Goal: Check status: Check status

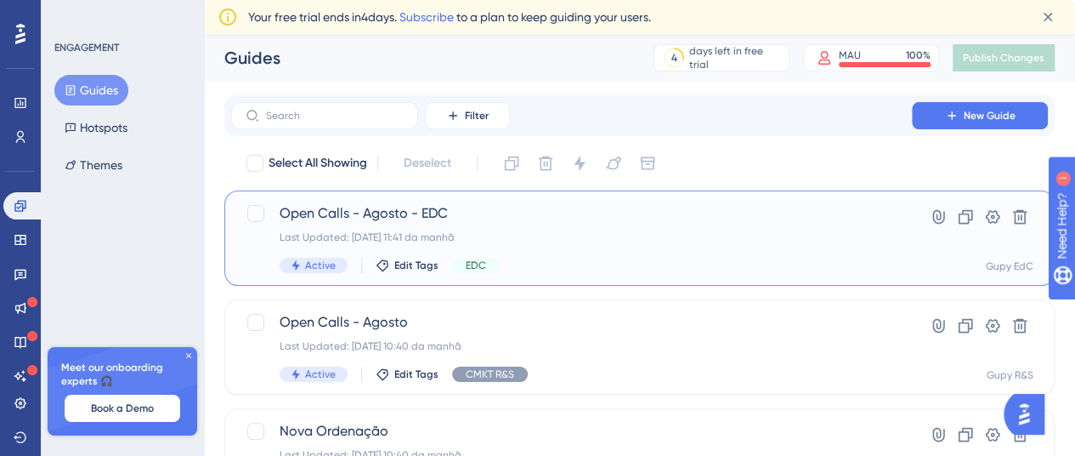
click at [473, 218] on span "Open Calls - Agosto - EDC" at bounding box center [572, 213] width 584 height 20
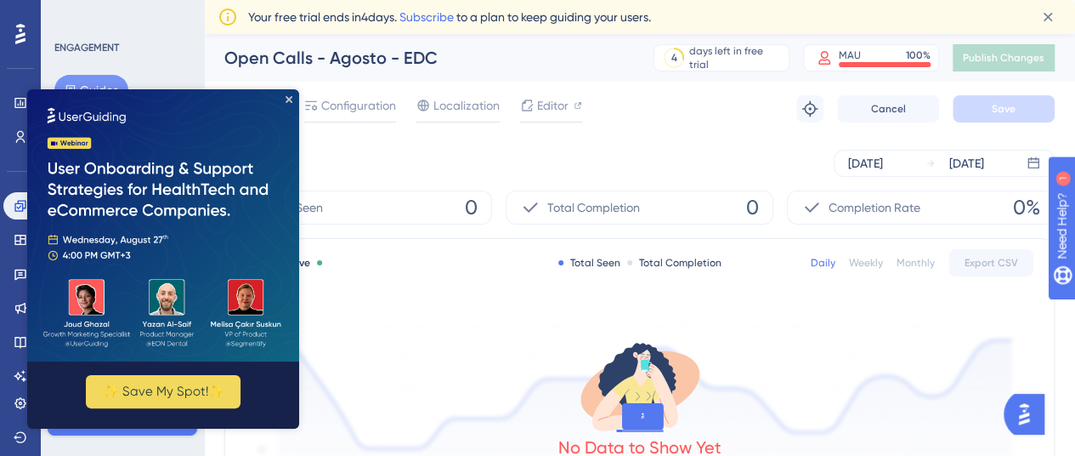
click at [141, 39] on div "ENGAGEMENT Guides Hotspots Themes Meet our onboarding experts 🎧 Book a Demo Upg…" at bounding box center [122, 228] width 163 height 456
click at [292, 96] on img at bounding box center [163, 225] width 272 height 272
click at [291, 101] on icon "Close Preview" at bounding box center [289, 99] width 7 height 7
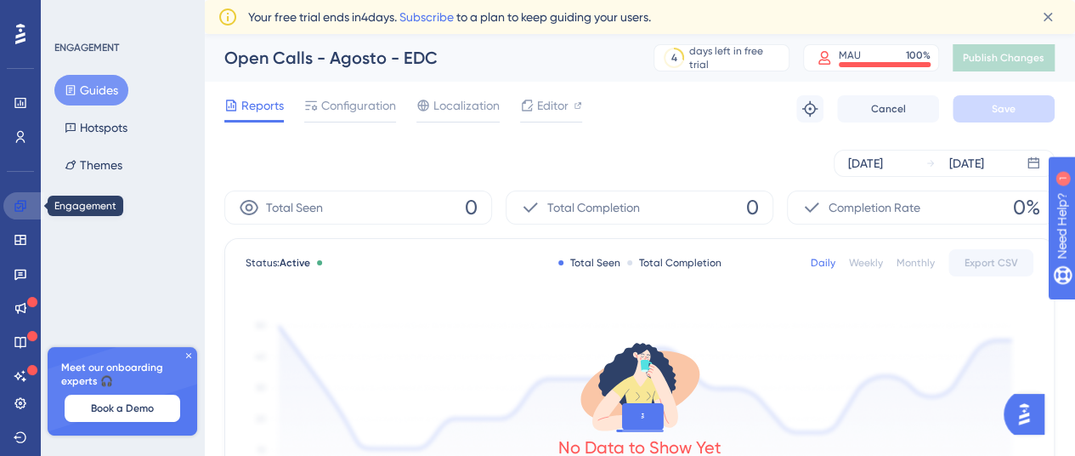
click at [21, 207] on icon at bounding box center [21, 206] width 14 height 14
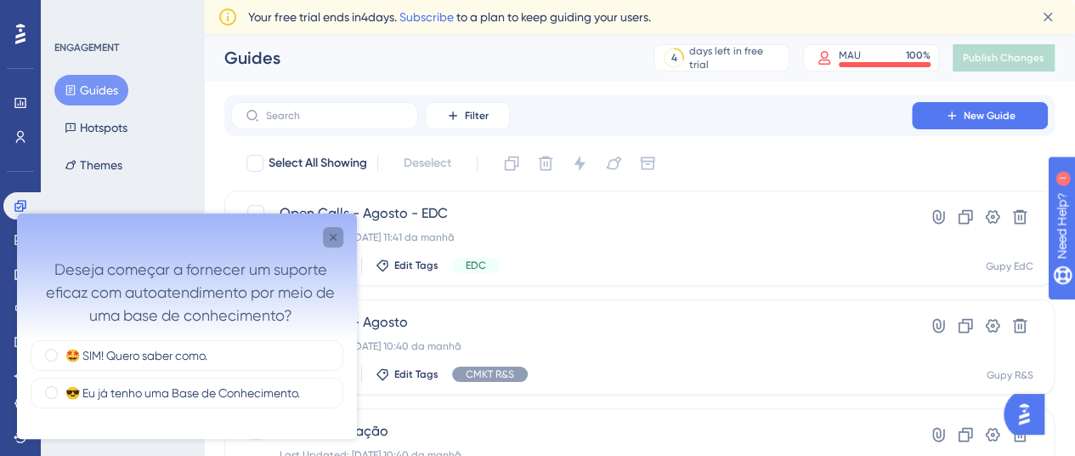
click at [328, 232] on icon "Close survey" at bounding box center [333, 237] width 14 height 14
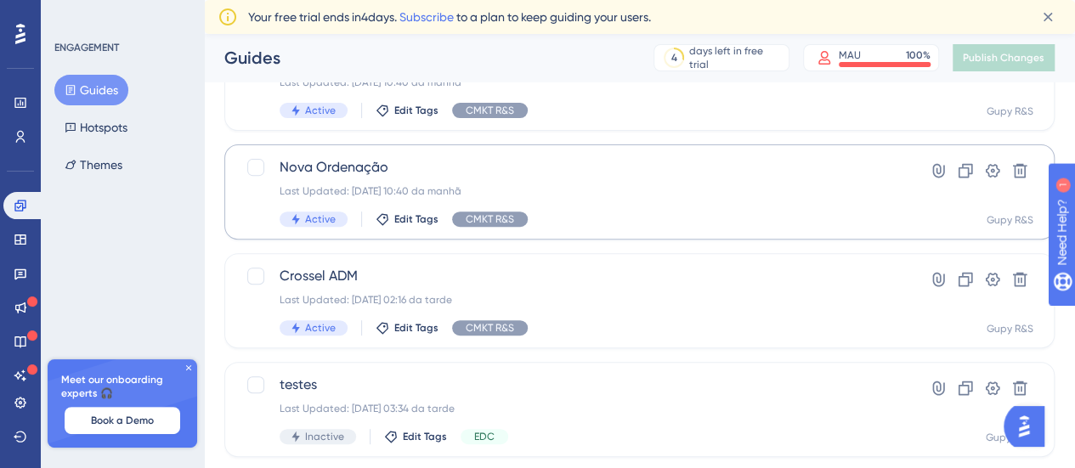
scroll to position [255, 0]
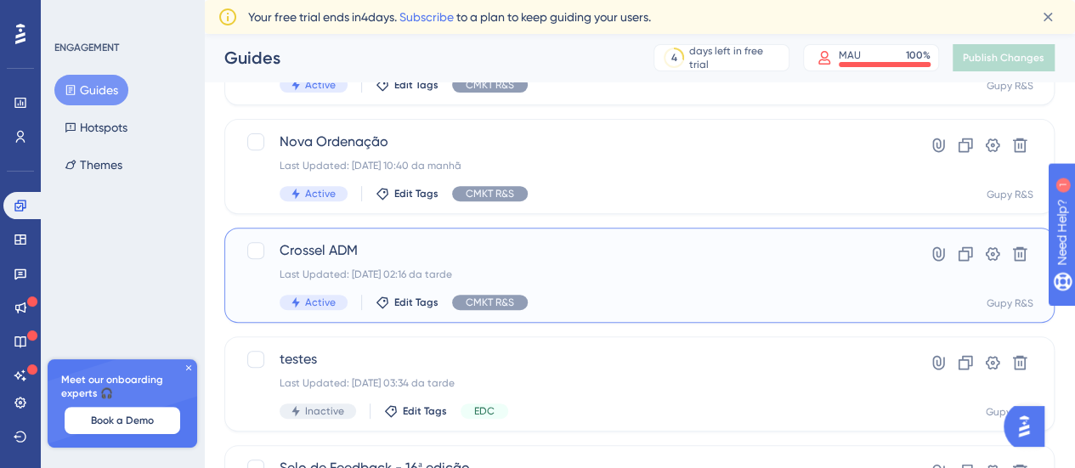
click at [345, 248] on span "Crossel ADM" at bounding box center [572, 251] width 584 height 20
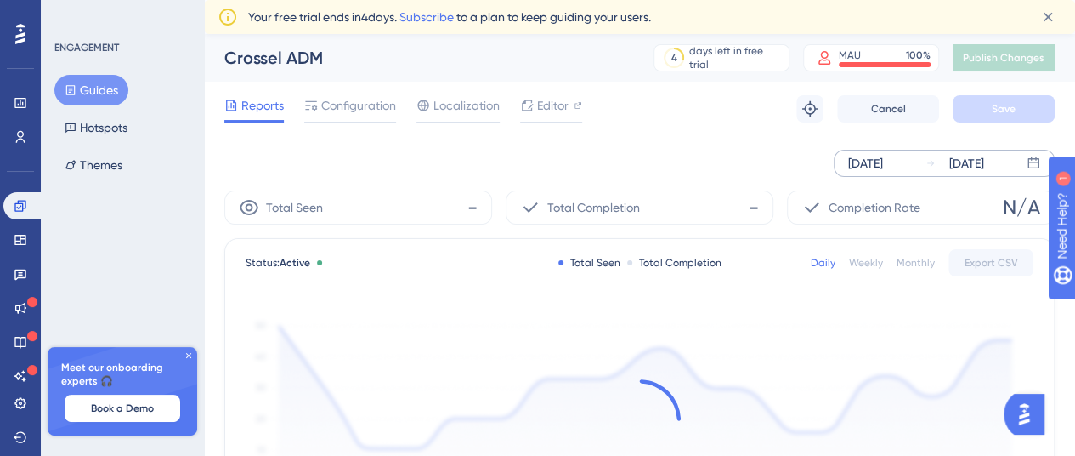
click at [883, 168] on div "[DATE]" at bounding box center [865, 163] width 35 height 20
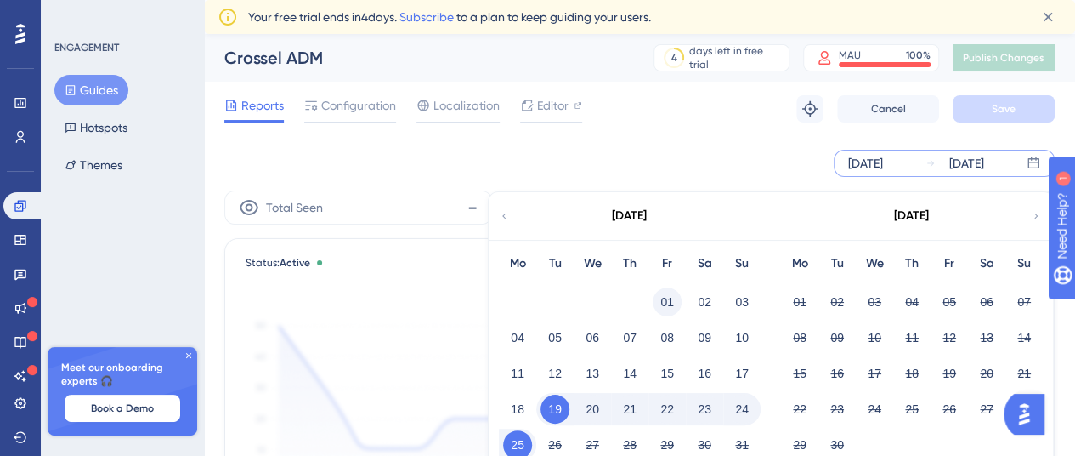
click at [667, 300] on button "01" at bounding box center [667, 301] width 29 height 29
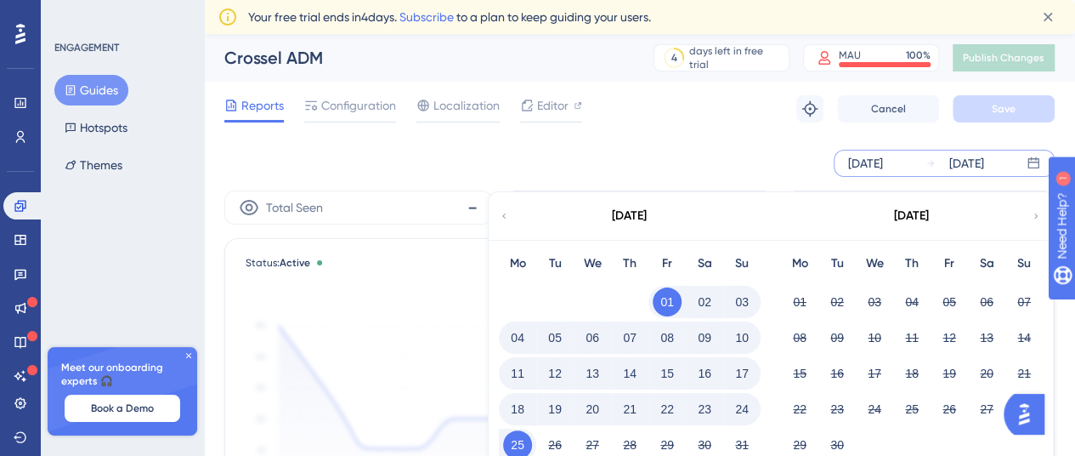
click at [765, 142] on div "[DATE] [DATE] [DATE] Mo Tu We Th Fr Sa Su 01 02 03 04 05 06 07 08 09 10 11 12 1…" at bounding box center [639, 163] width 831 height 54
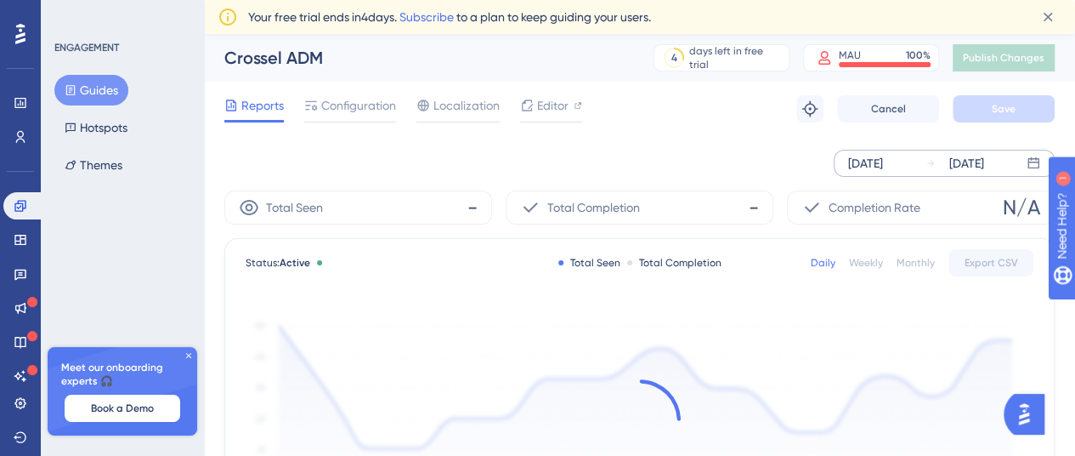
click at [882, 171] on div "[DATE]" at bounding box center [865, 163] width 35 height 20
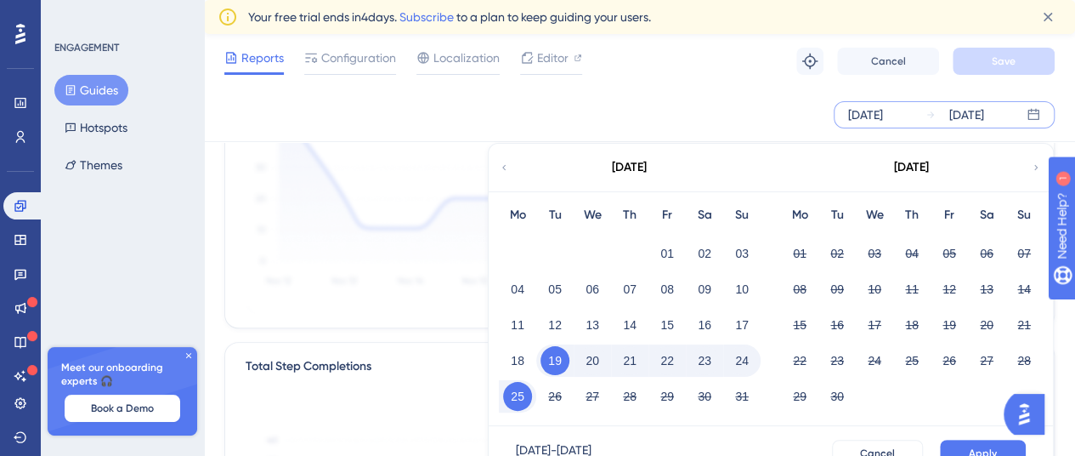
scroll to position [255, 0]
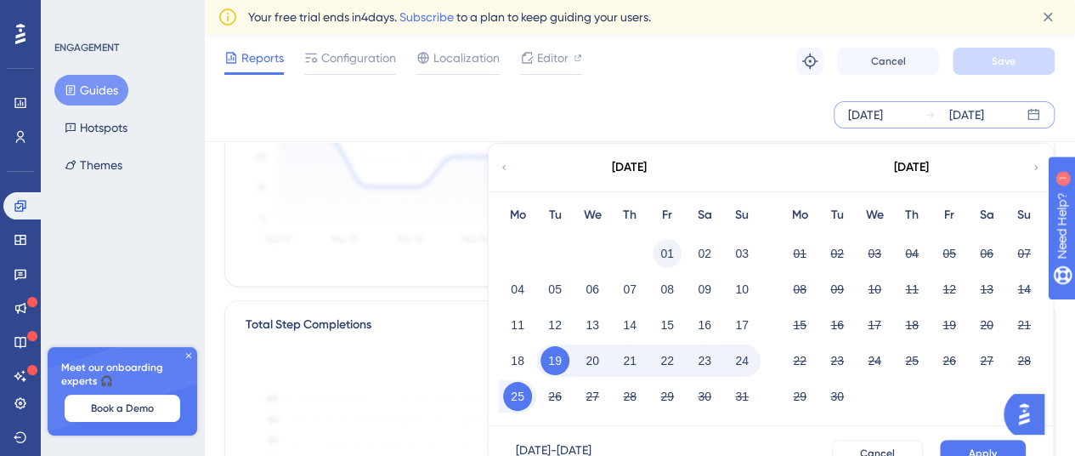
click at [656, 252] on button "01" at bounding box center [667, 253] width 29 height 29
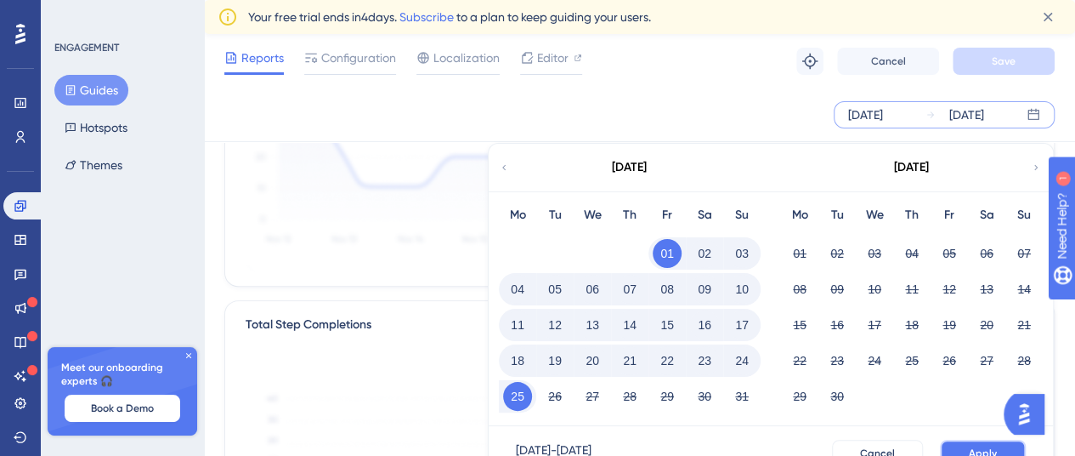
click at [972, 450] on span "Apply" at bounding box center [983, 453] width 28 height 14
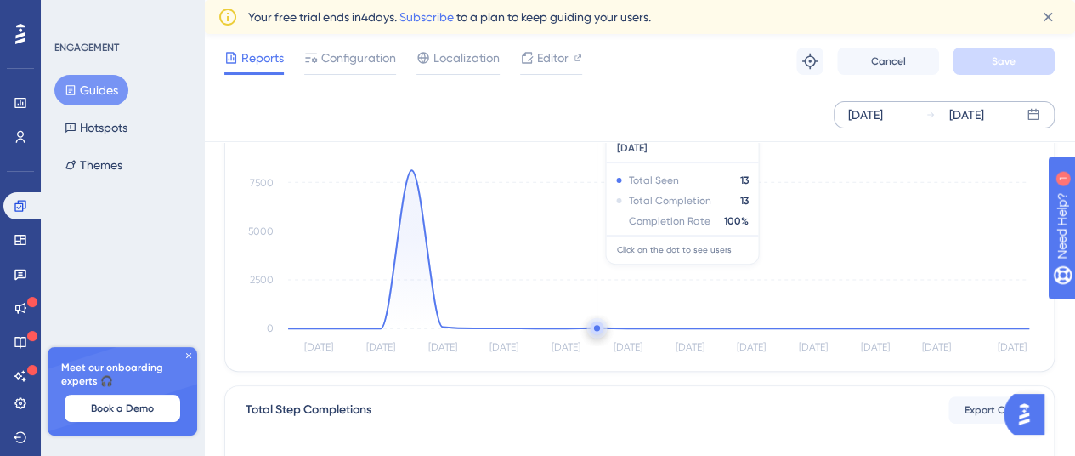
scroll to position [0, 0]
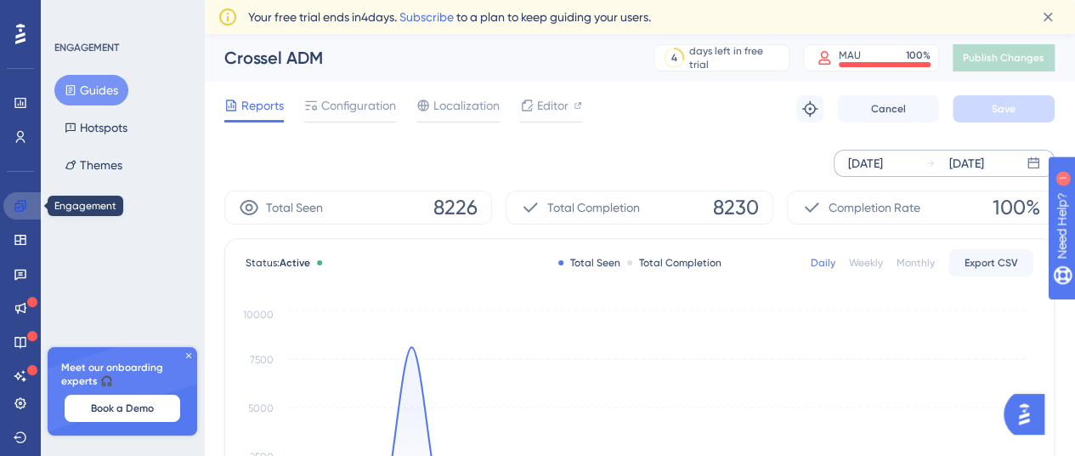
click at [14, 203] on icon at bounding box center [21, 206] width 14 height 14
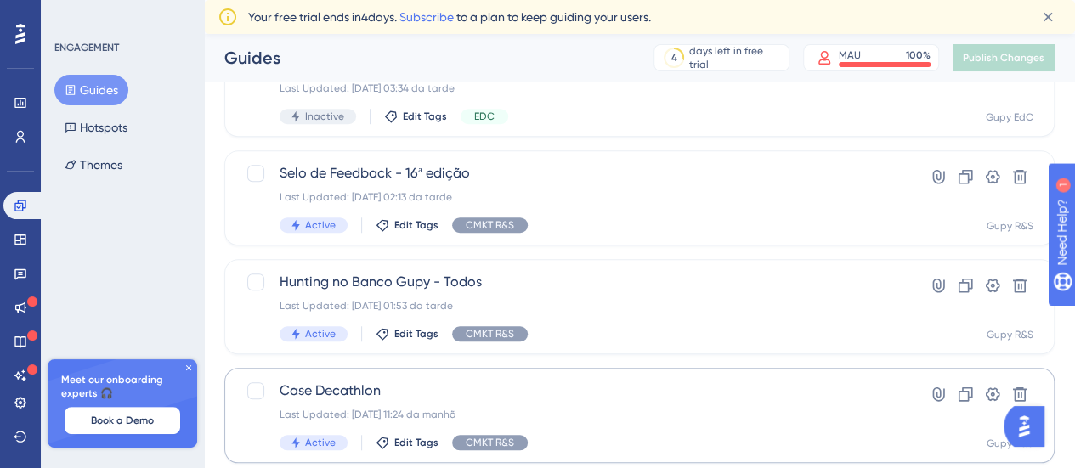
scroll to position [595, 0]
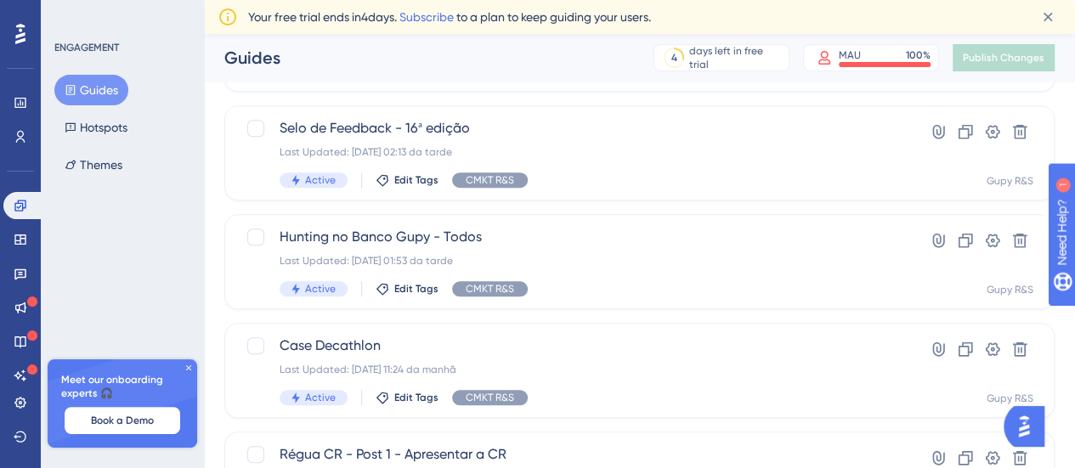
click at [190, 366] on icon at bounding box center [189, 368] width 10 height 10
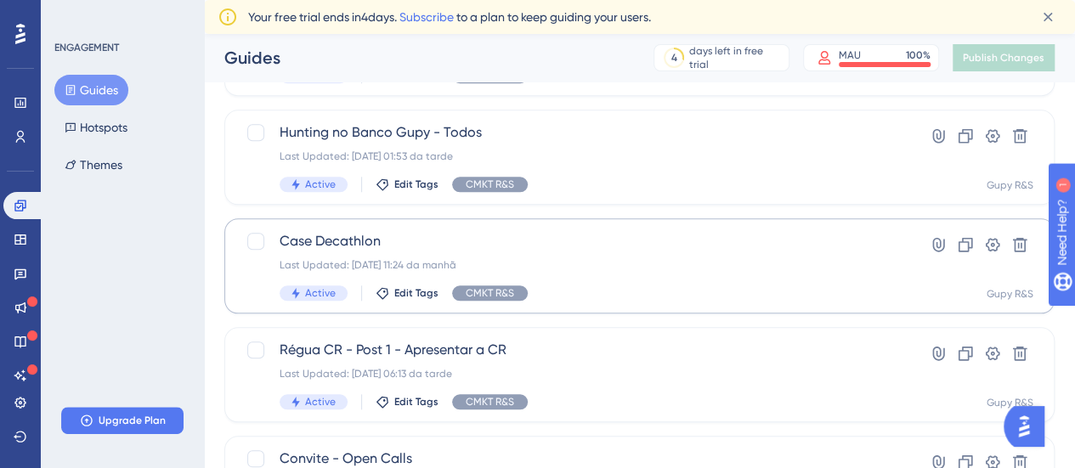
scroll to position [765, 0]
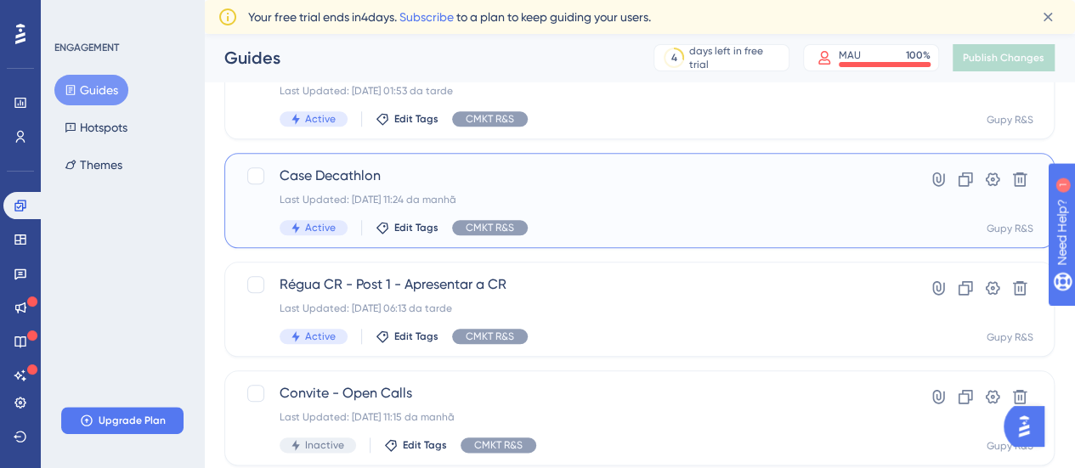
click at [564, 200] on div "Last Updated: [DATE] 11:24 da manhã" at bounding box center [572, 200] width 584 height 14
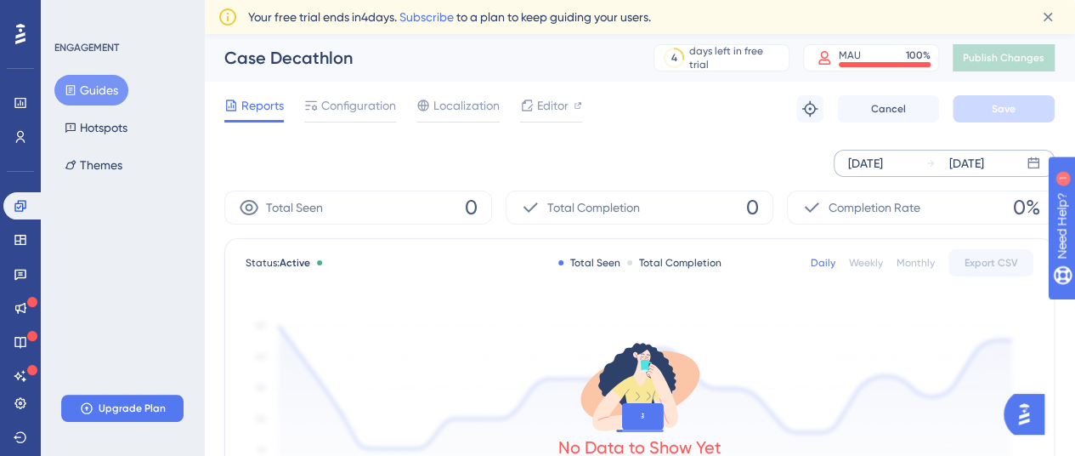
click at [929, 160] on icon at bounding box center [931, 163] width 10 height 10
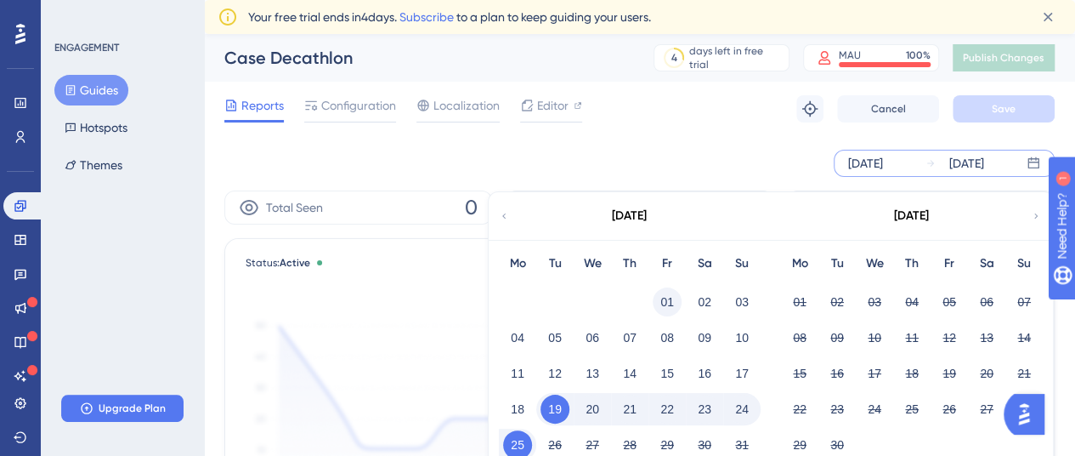
click at [661, 305] on button "01" at bounding box center [667, 301] width 29 height 29
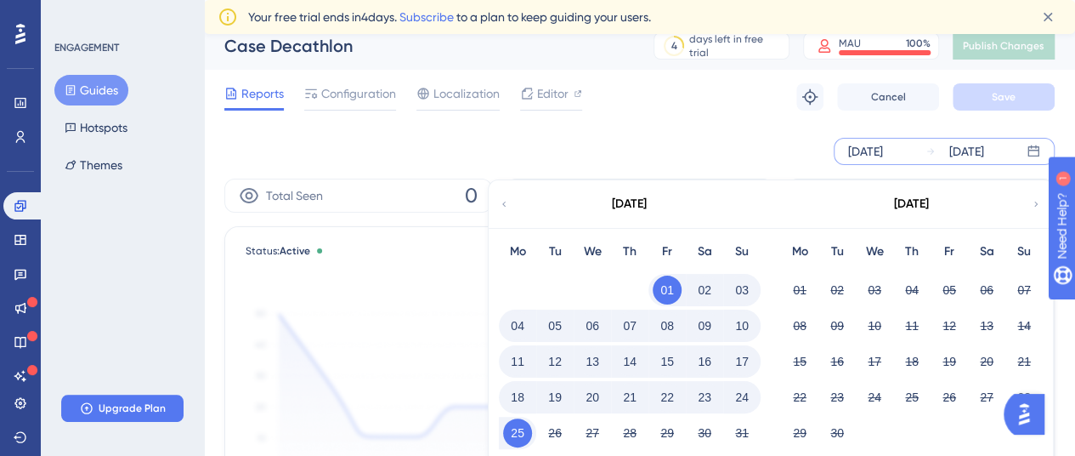
scroll to position [85, 0]
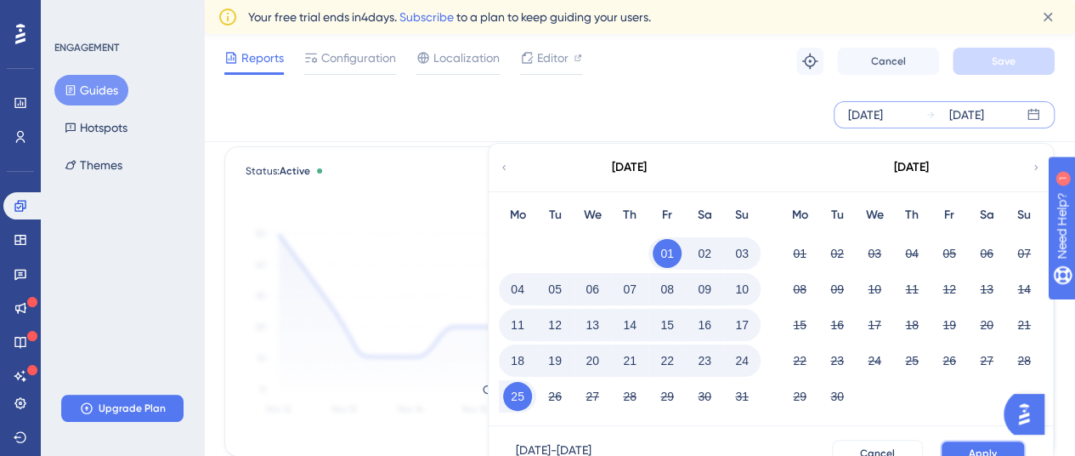
click at [971, 447] on span "Apply" at bounding box center [983, 453] width 28 height 14
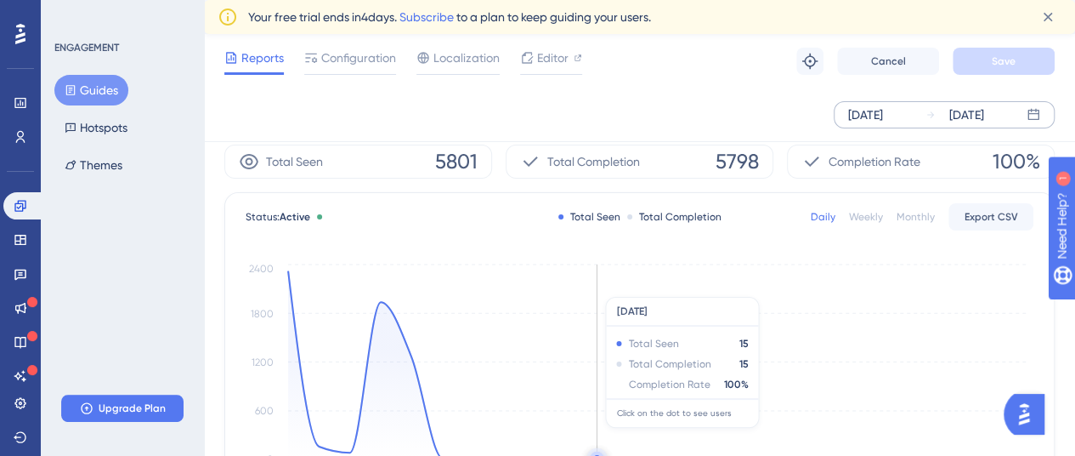
scroll to position [0, 0]
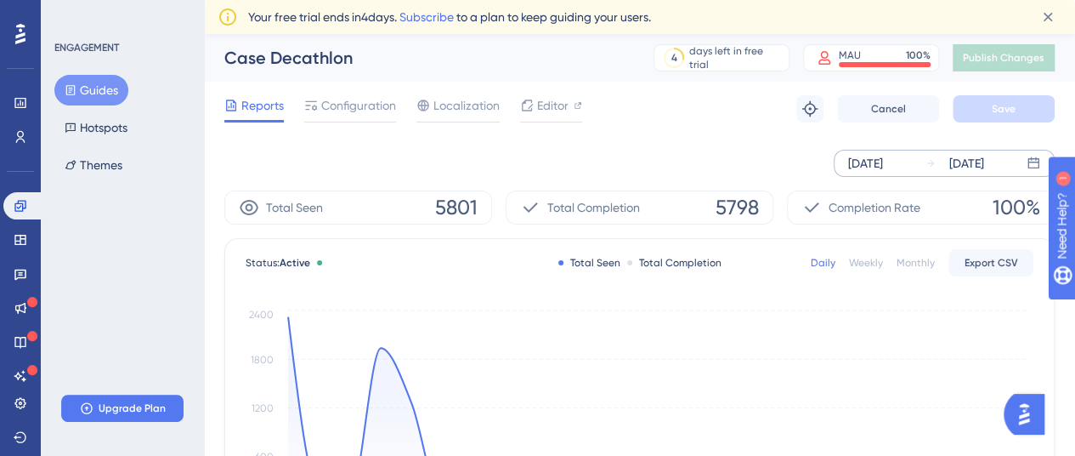
click at [869, 161] on div "[DATE]" at bounding box center [865, 163] width 35 height 20
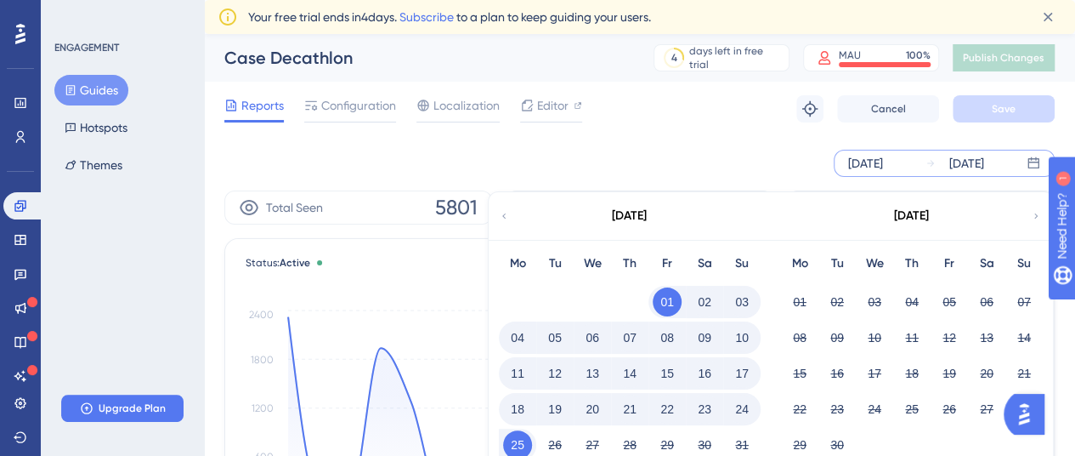
click at [519, 222] on div "[DATE]" at bounding box center [629, 216] width 281 height 48
click at [498, 214] on div "[DATE]" at bounding box center [629, 216] width 281 height 48
click at [505, 214] on icon at bounding box center [504, 215] width 10 height 15
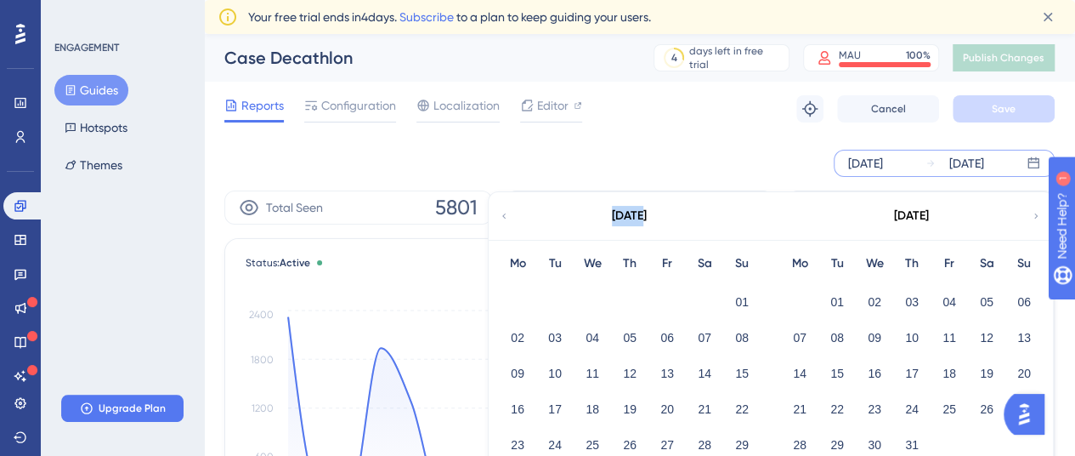
click at [505, 214] on icon at bounding box center [504, 215] width 10 height 15
click at [1038, 212] on icon at bounding box center [1036, 215] width 10 height 15
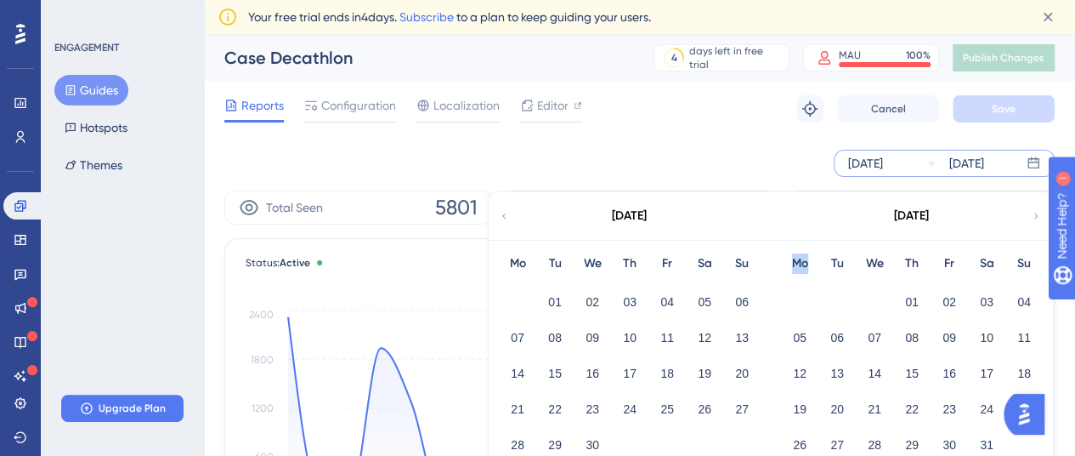
click at [1038, 212] on icon at bounding box center [1036, 215] width 10 height 15
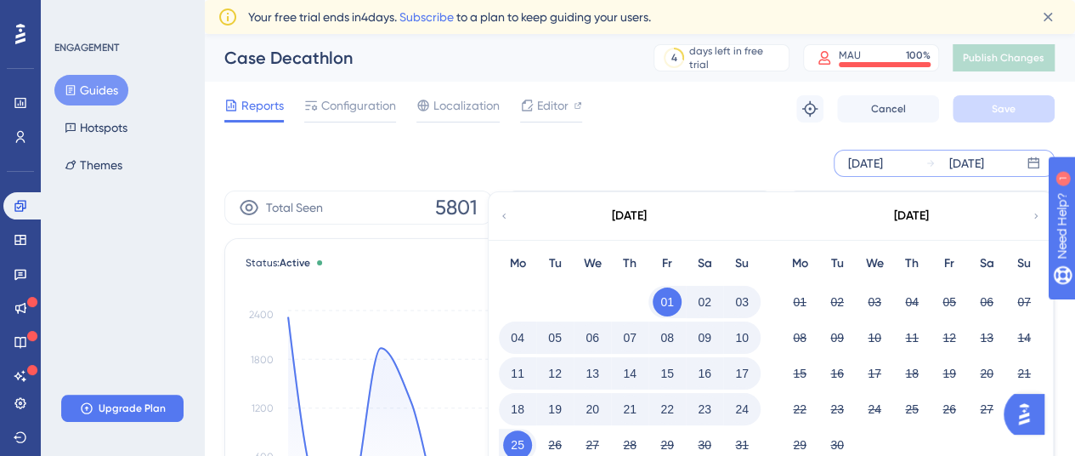
click at [505, 214] on icon at bounding box center [504, 215] width 10 height 15
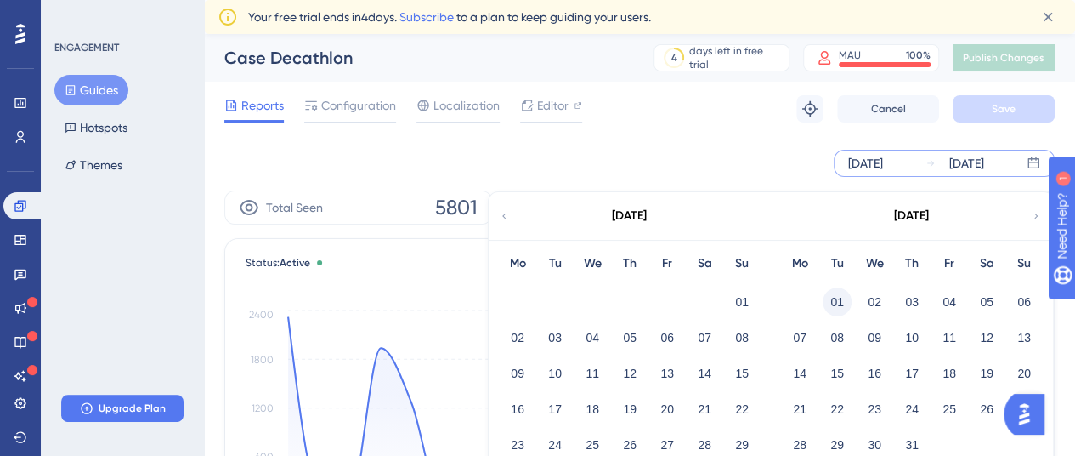
click at [835, 302] on button "01" at bounding box center [837, 301] width 29 height 29
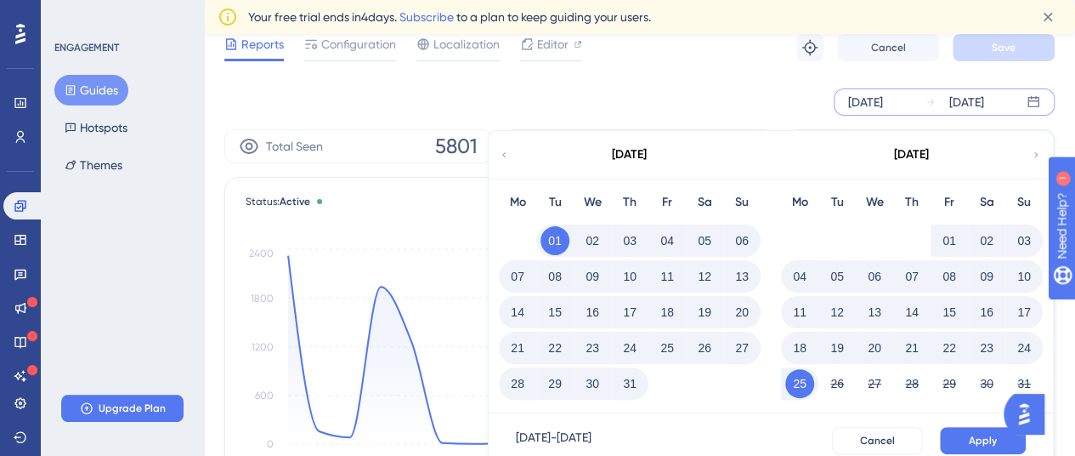
scroll to position [85, 0]
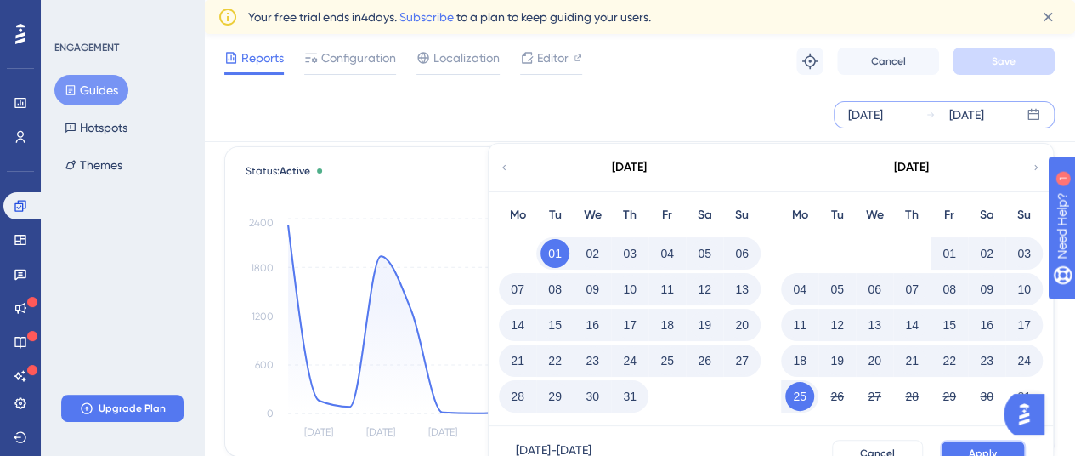
click at [966, 447] on button "Apply" at bounding box center [983, 452] width 86 height 27
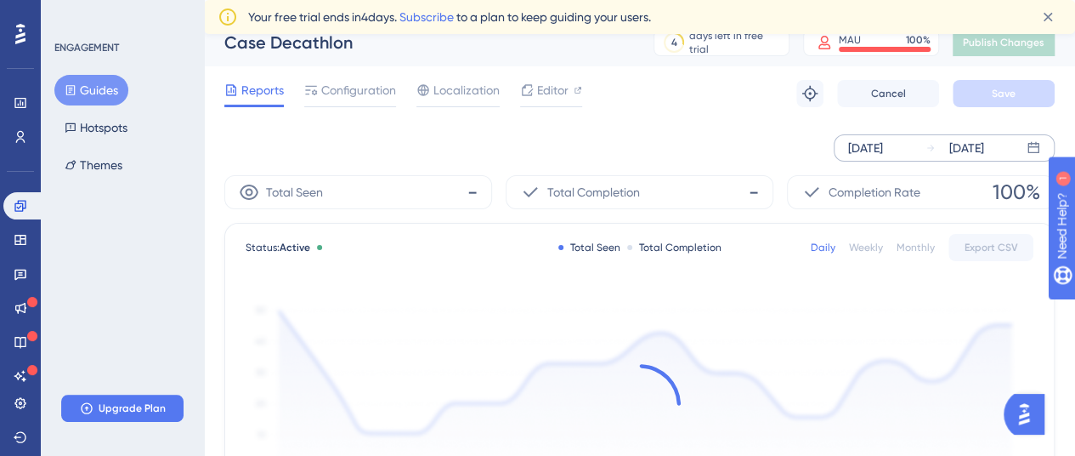
scroll to position [0, 0]
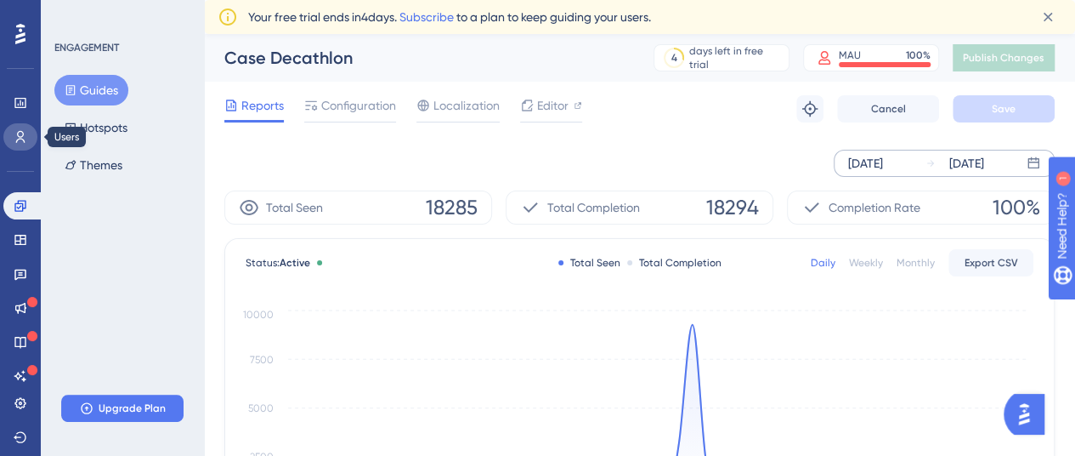
click at [14, 133] on icon at bounding box center [21, 137] width 14 height 14
